Goal: Answer question/provide support

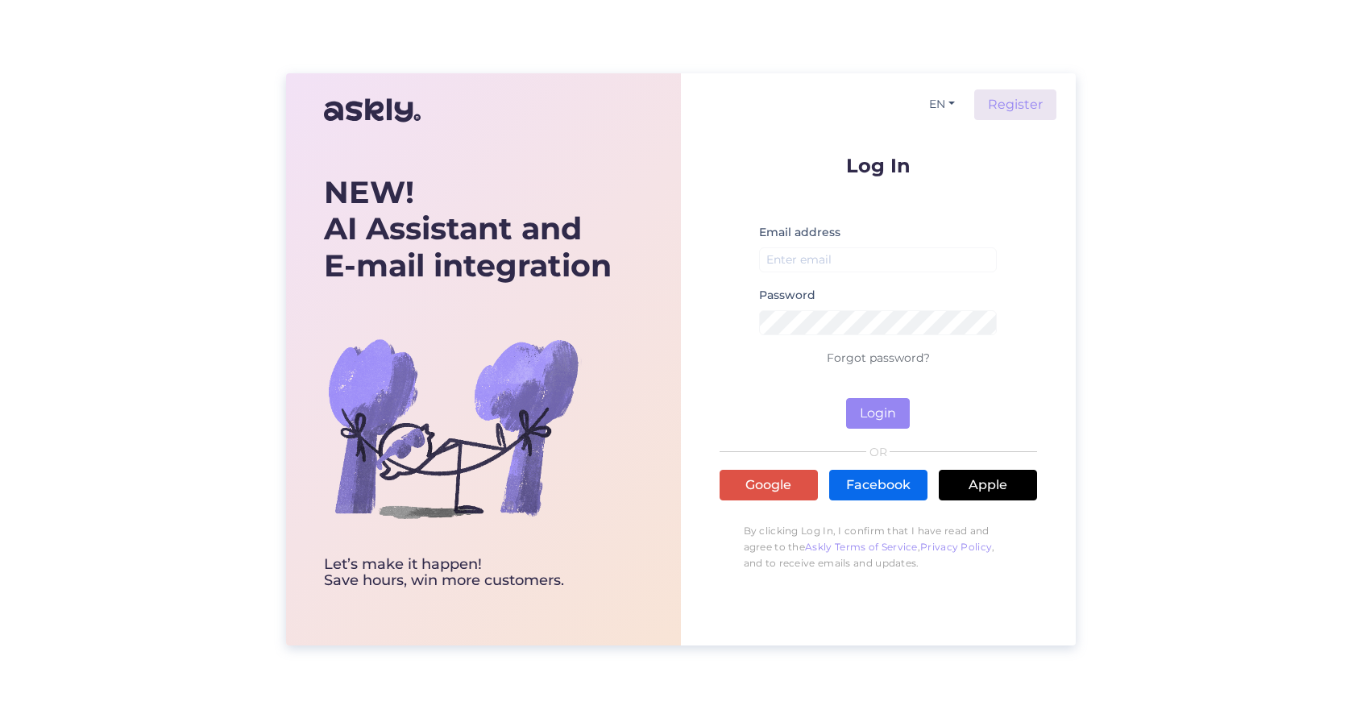
click at [858, 481] on link "Facebook" at bounding box center [878, 485] width 98 height 31
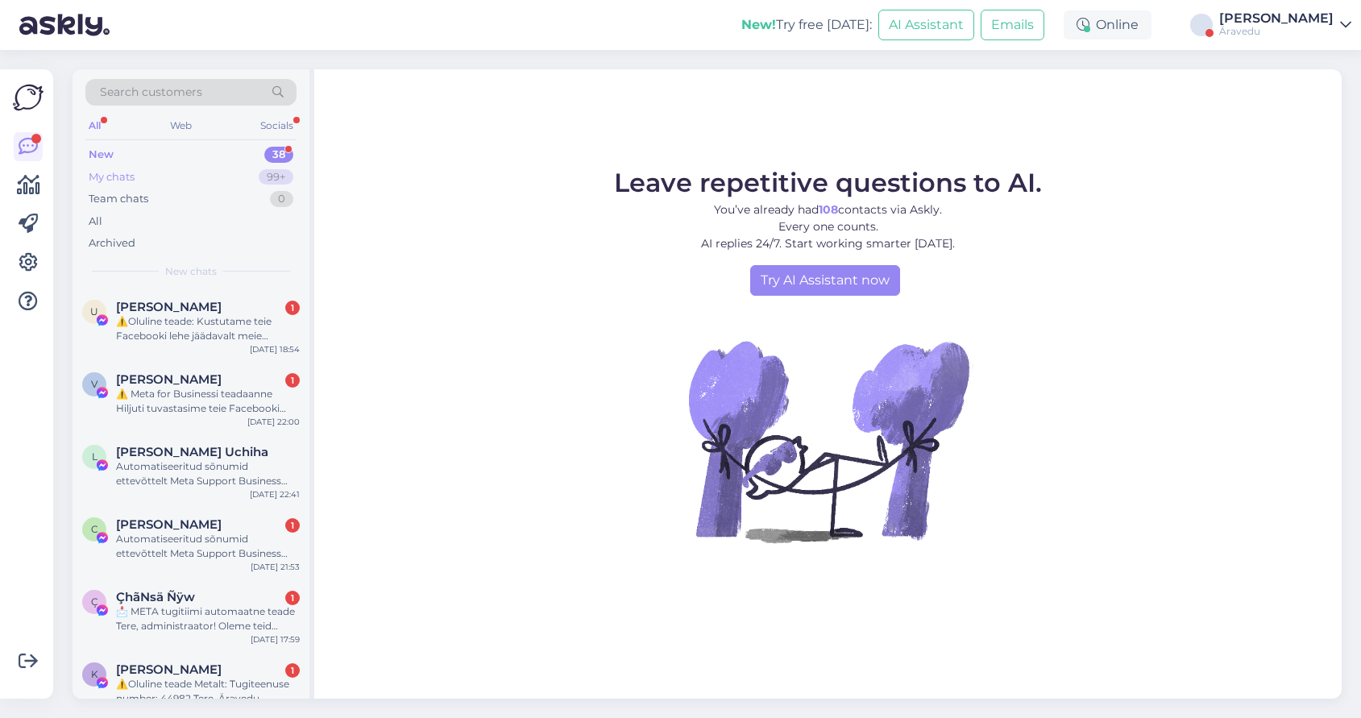
click at [153, 178] on div "My chats 99+" at bounding box center [190, 177] width 211 height 23
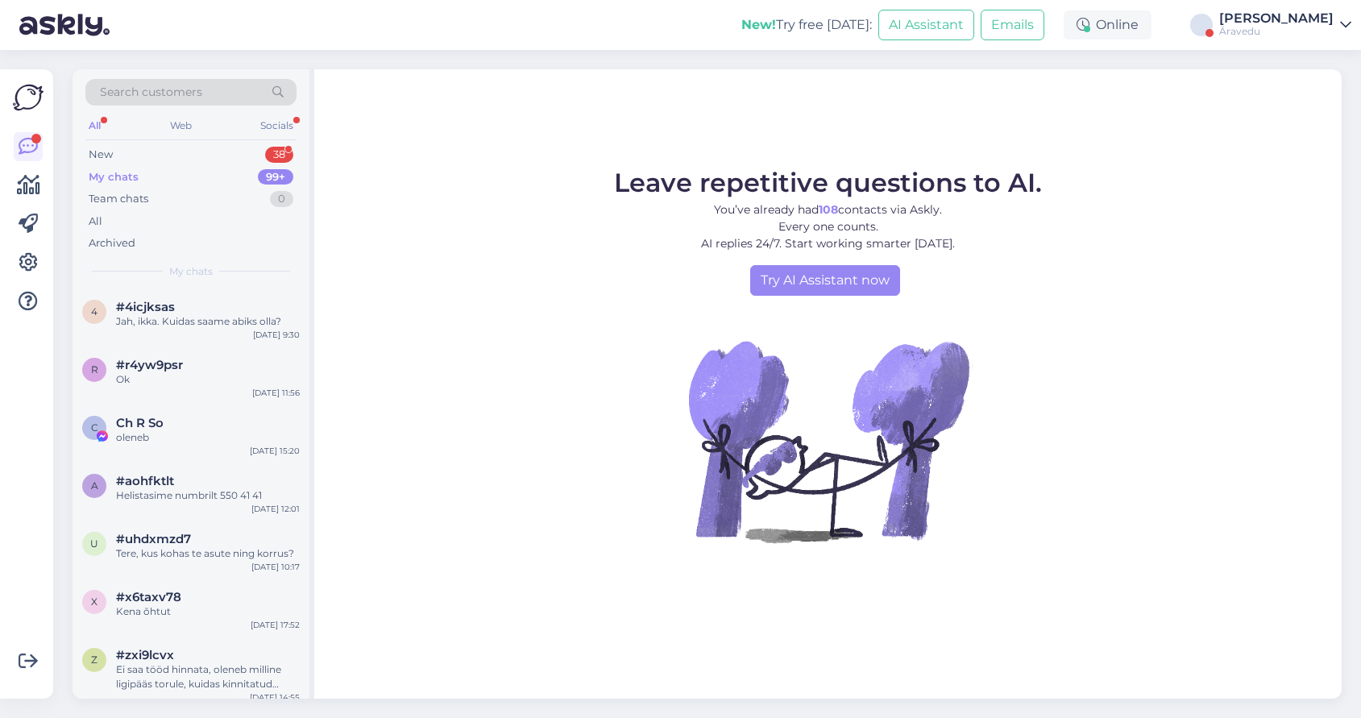
click at [1303, 27] on div "Äravedu" at bounding box center [1276, 31] width 114 height 13
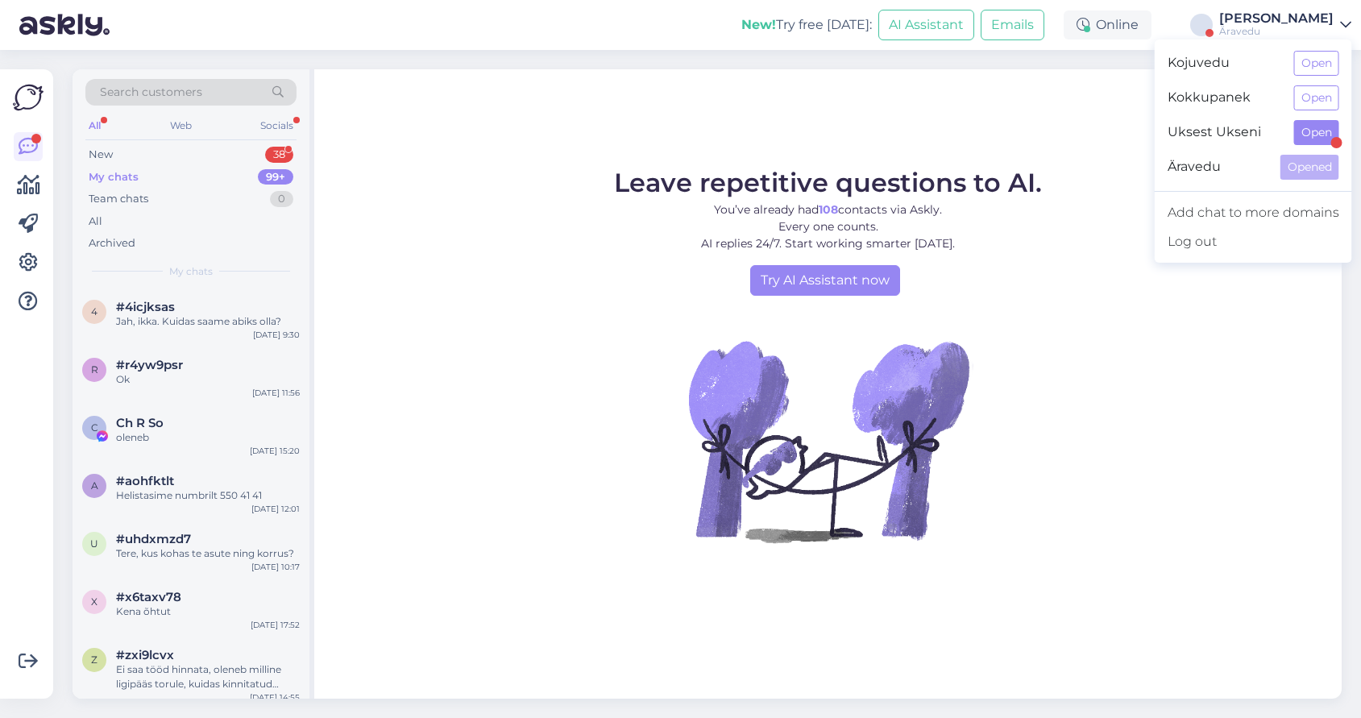
click at [1329, 131] on button "Open" at bounding box center [1316, 132] width 45 height 25
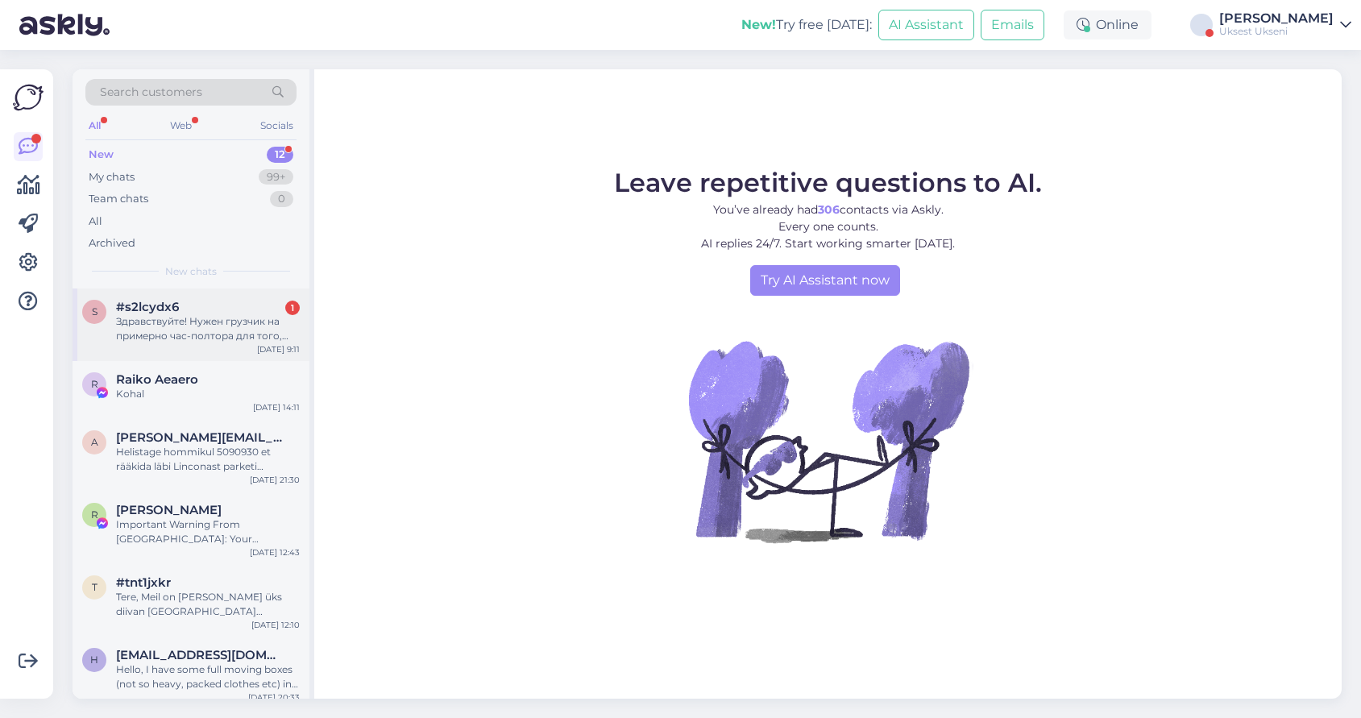
click at [185, 333] on div "Здравствуйте! Нужен грузчик на примерно час-полтора для того, чтобы перенести ш…" at bounding box center [208, 328] width 184 height 29
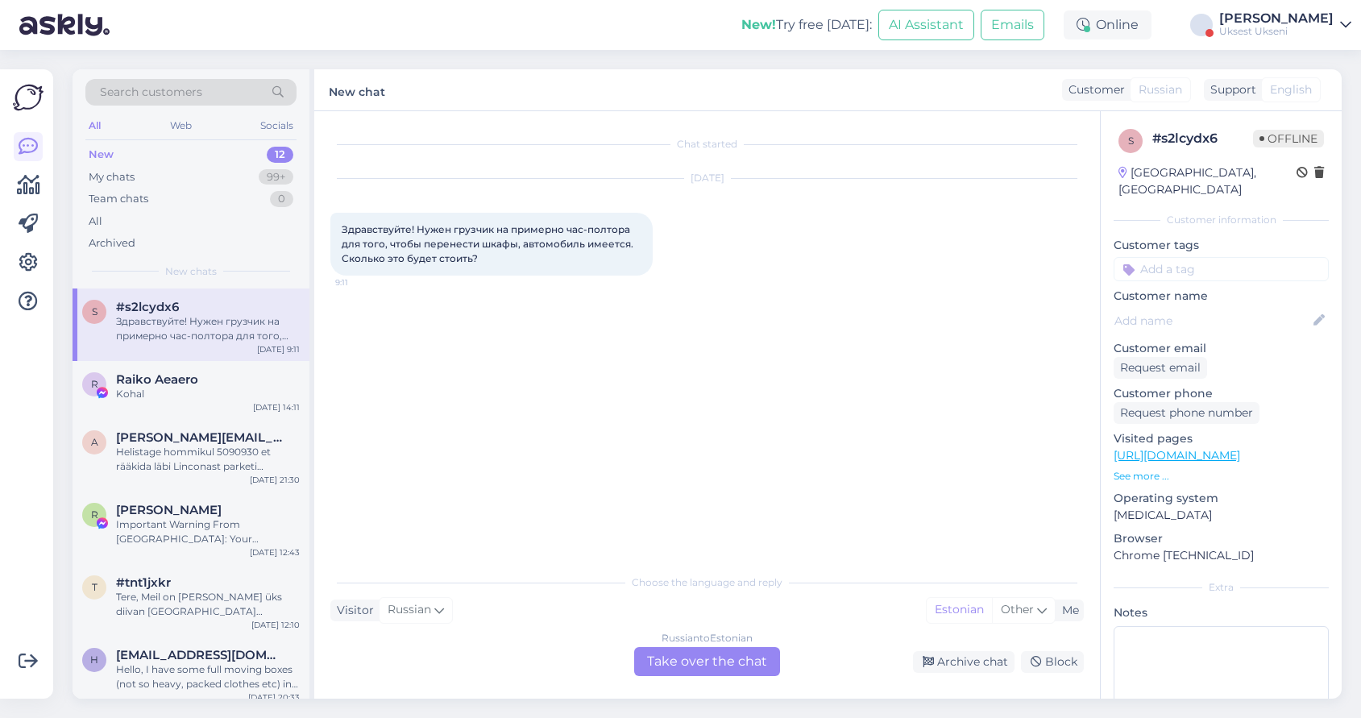
click at [677, 664] on div "Russian to Estonian Take over the chat" at bounding box center [707, 661] width 146 height 29
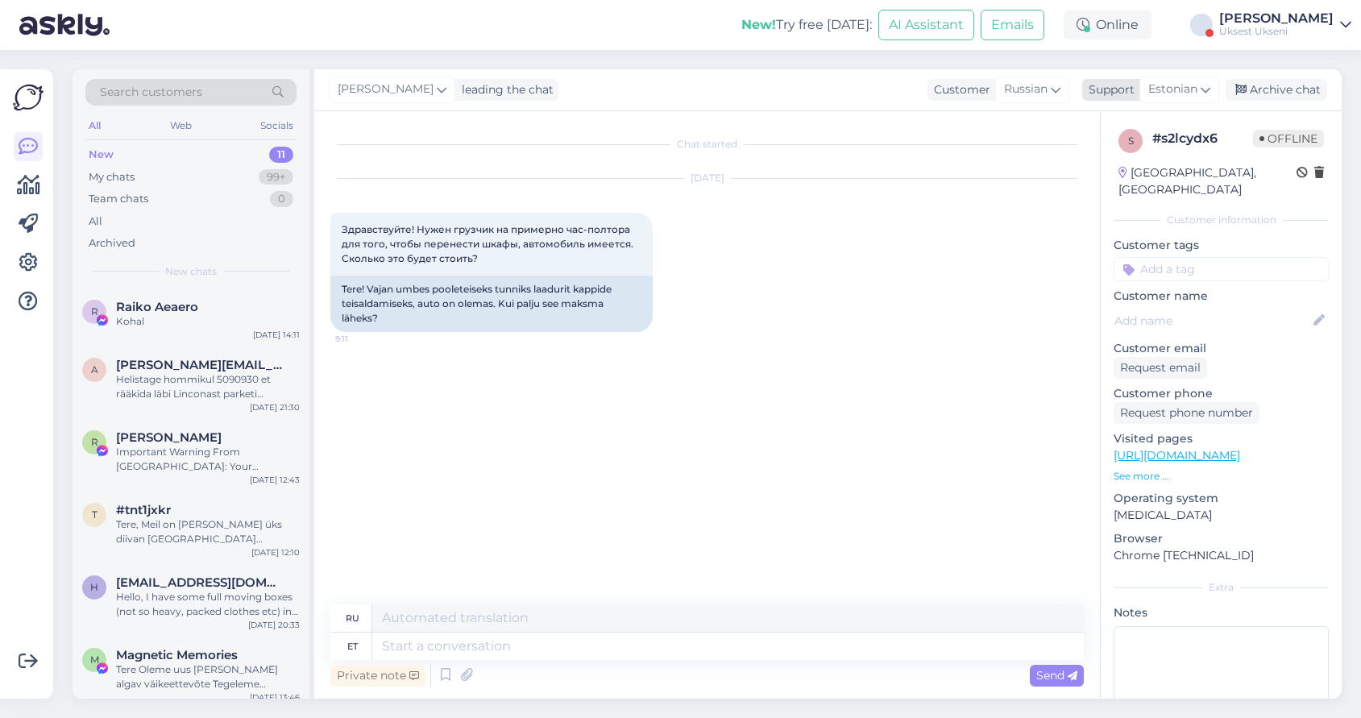
click at [1217, 90] on div "Estonian" at bounding box center [1180, 90] width 80 height 26
type input "rus"
click at [1123, 181] on link "Russian" at bounding box center [1150, 187] width 177 height 26
click at [491, 650] on textarea at bounding box center [707, 643] width 754 height 34
type textarea "L"
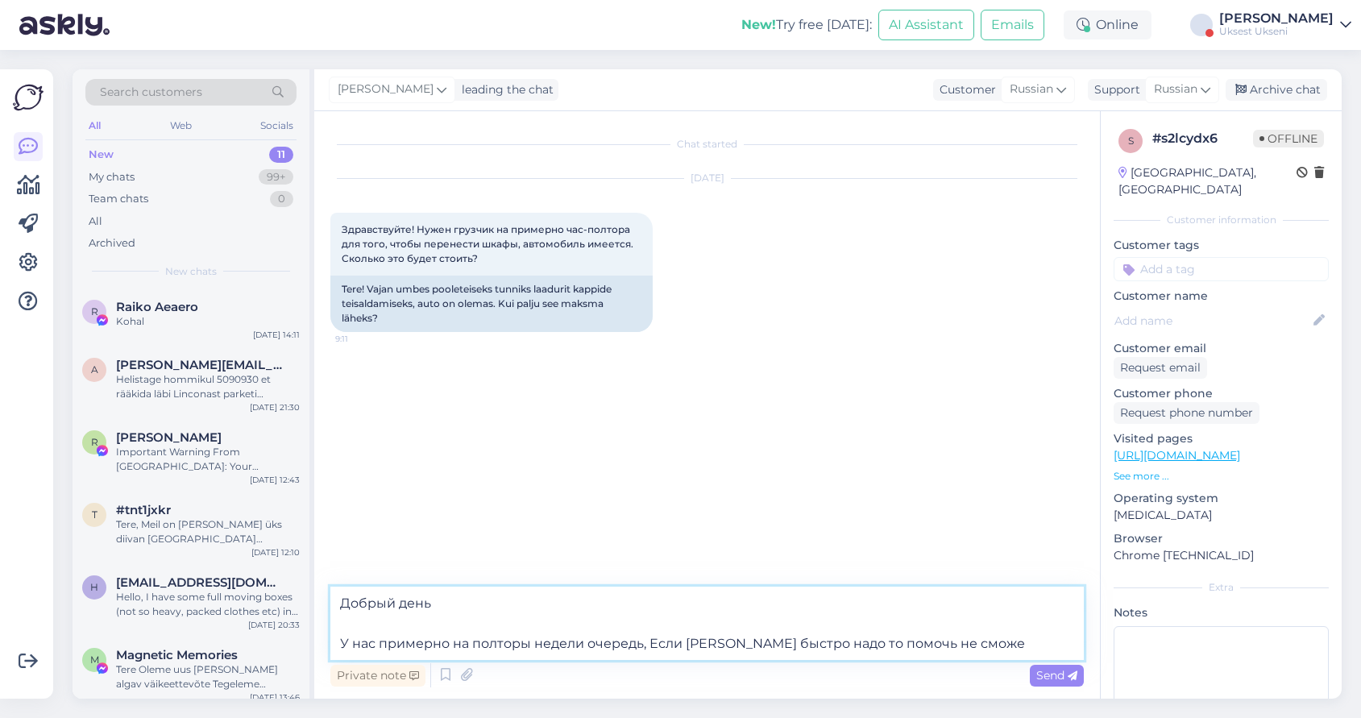
type textarea "Добрый день У нас примерно на полторы недели очередь, Если [PERSON_NAME] быстро…"
